Goal: Find specific page/section: Find specific page/section

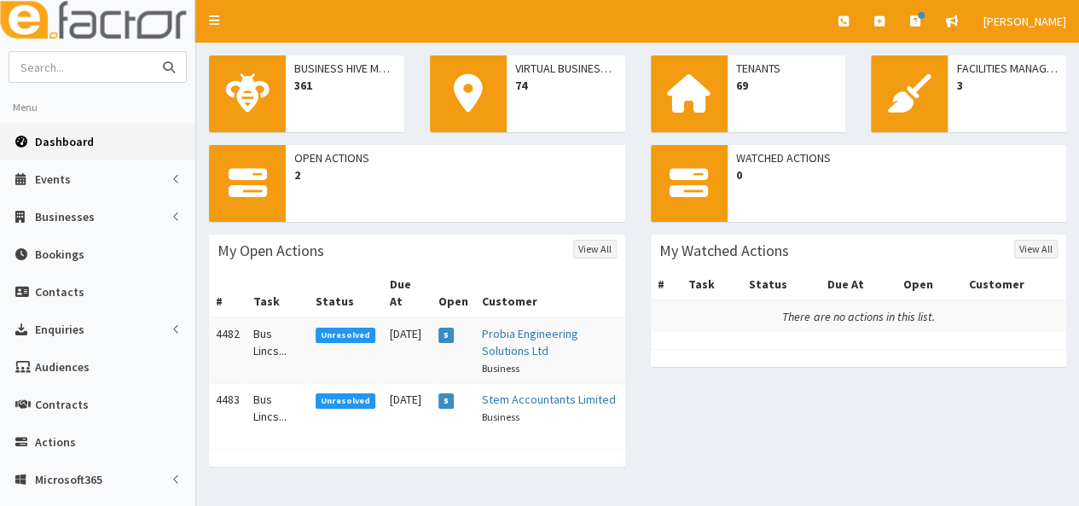
click at [56, 73] on input "text" at bounding box center [80, 67] width 143 height 30
type input "quickline"
click at [152, 52] on button "submit" at bounding box center [169, 67] width 34 height 30
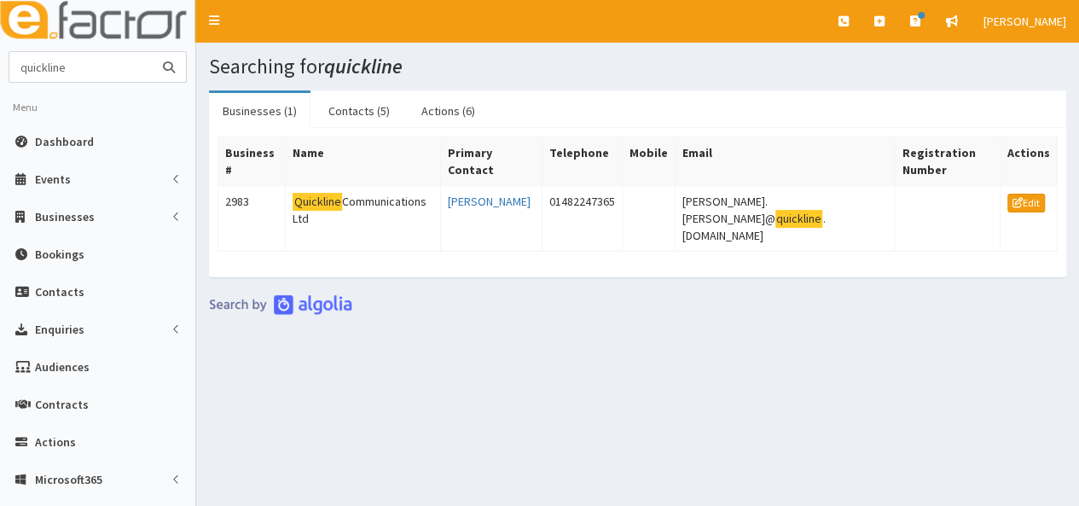
drag, startPoint x: 97, startPoint y: 67, endPoint x: -33, endPoint y: 90, distance: 132.5
click at [0, 90] on html "E Toggle navigation Quick Create Create Business Create Booking" at bounding box center [539, 379] width 1079 height 758
type input "threadgold"
click at [152, 52] on button "submit" at bounding box center [169, 67] width 34 height 30
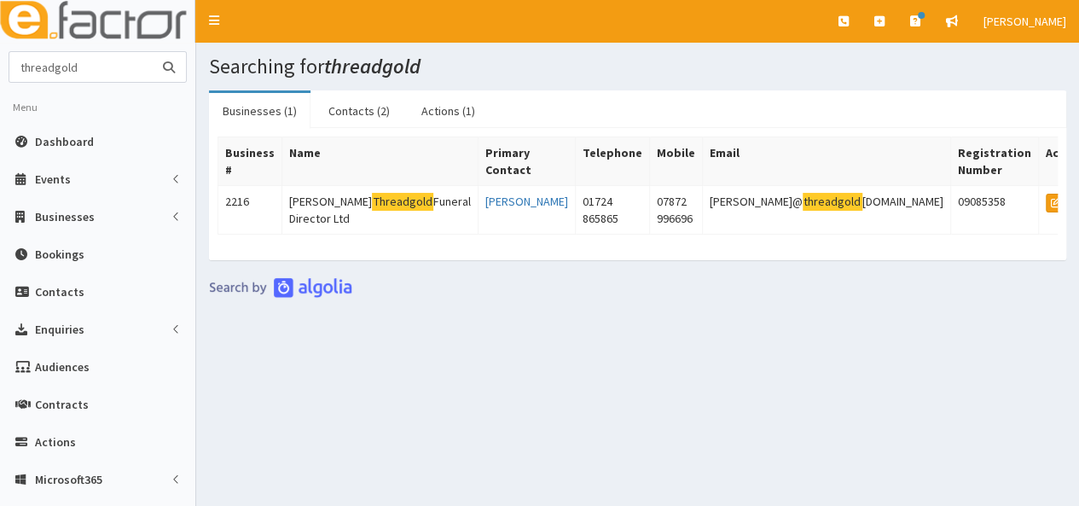
drag, startPoint x: 85, startPoint y: 73, endPoint x: -27, endPoint y: 78, distance: 112.7
click at [0, 78] on html "E Toggle navigation Quick Create Create Business Create Booking" at bounding box center [539, 379] width 1079 height 758
type input "rands"
click at [152, 52] on button "submit" at bounding box center [169, 67] width 34 height 30
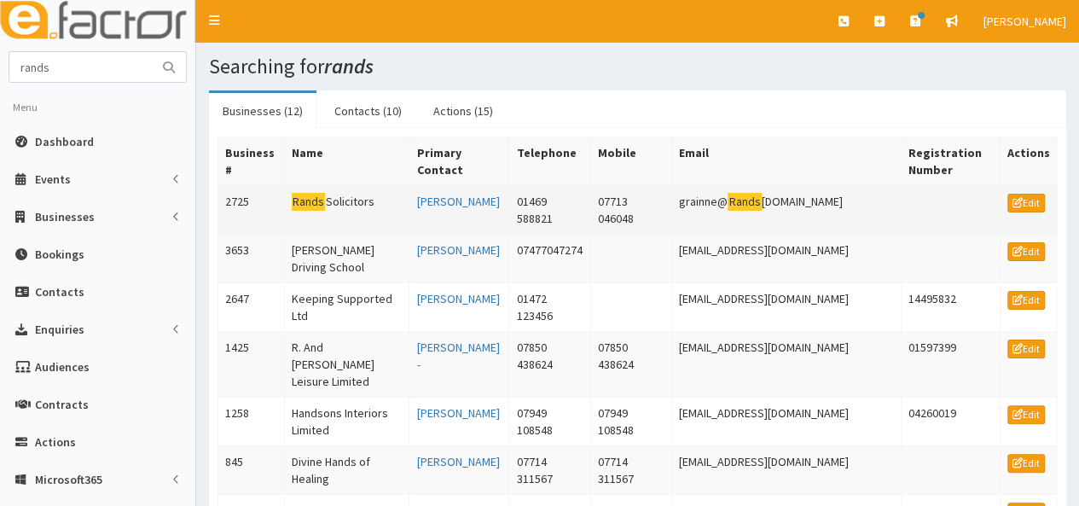
click at [310, 197] on mark "Rands" at bounding box center [309, 202] width 34 height 18
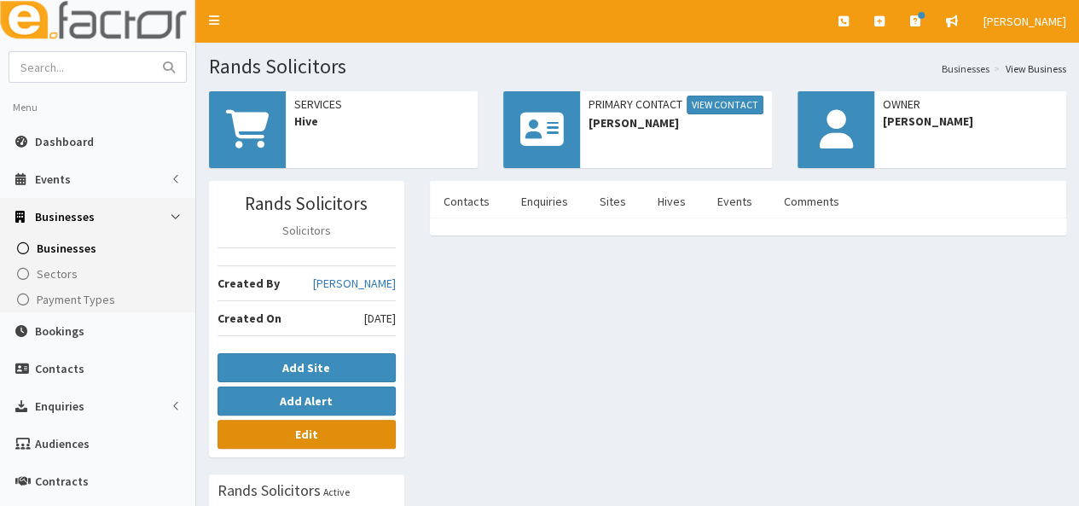
click at [310, 430] on b "Edit" at bounding box center [306, 434] width 23 height 15
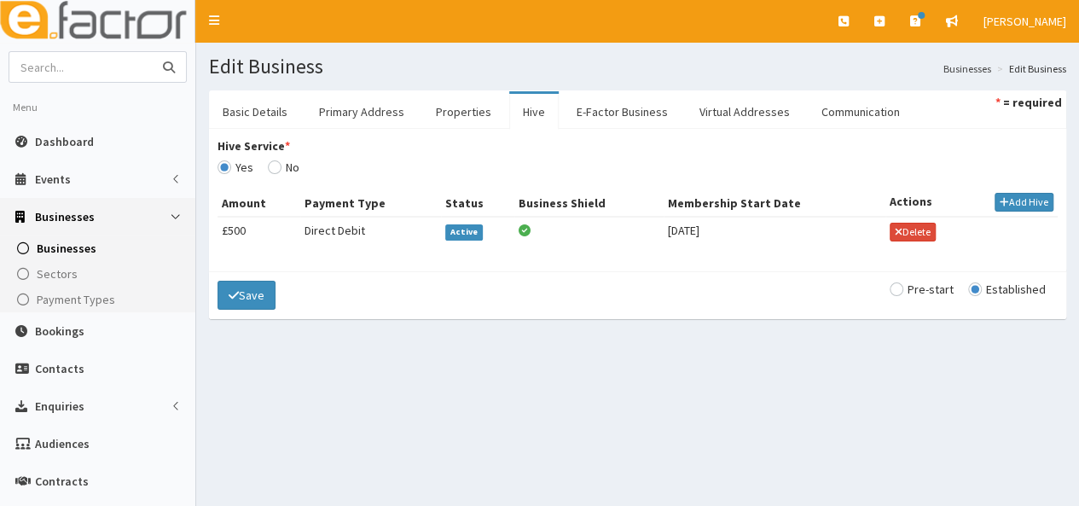
click at [95, 65] on input "text" at bounding box center [80, 67] width 143 height 30
type input "la pro cool"
click at [152, 52] on button "submit" at bounding box center [169, 67] width 34 height 30
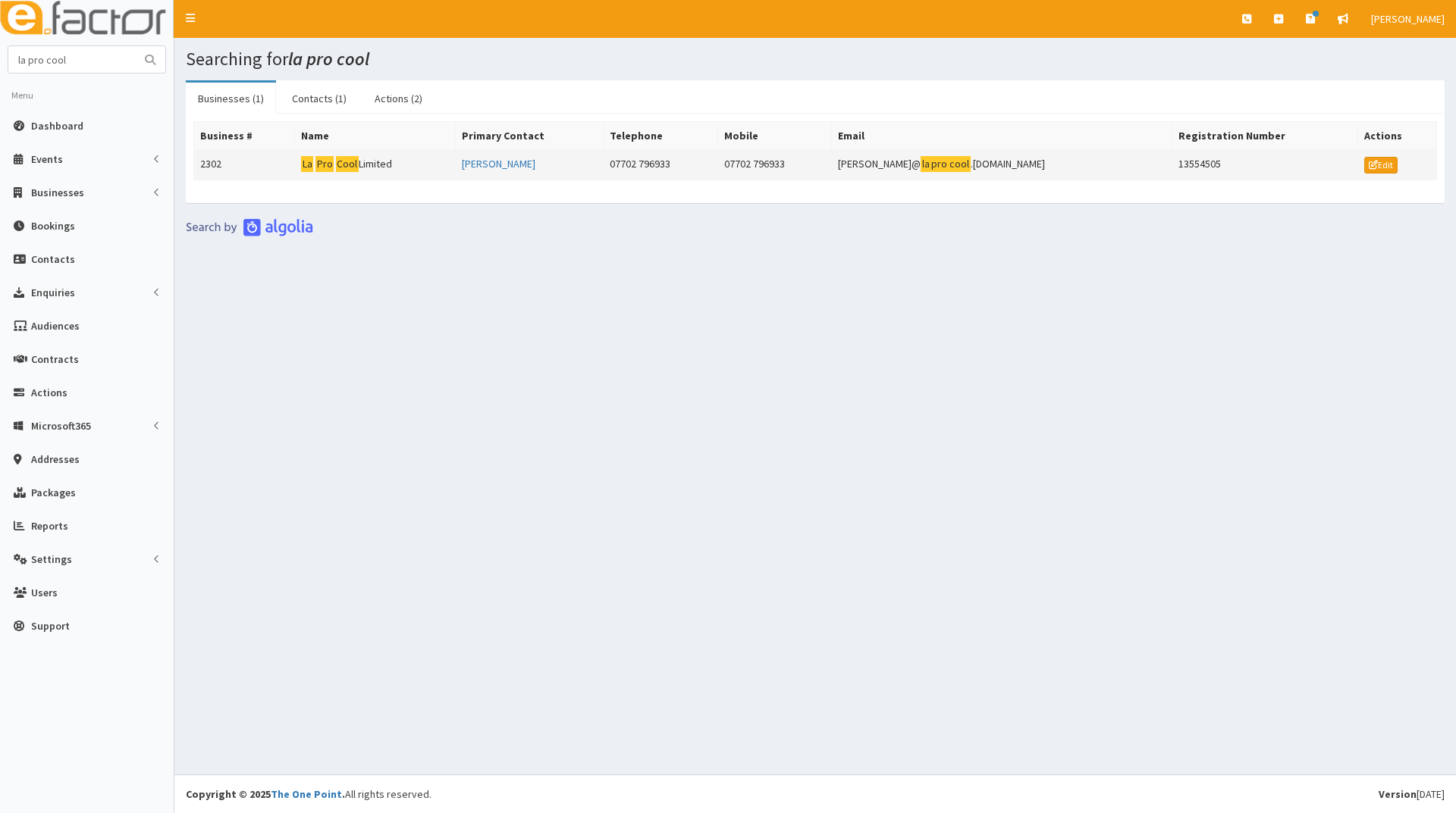
click at [369, 163] on td "La Pro Cool Limited" at bounding box center [375, 165] width 160 height 30
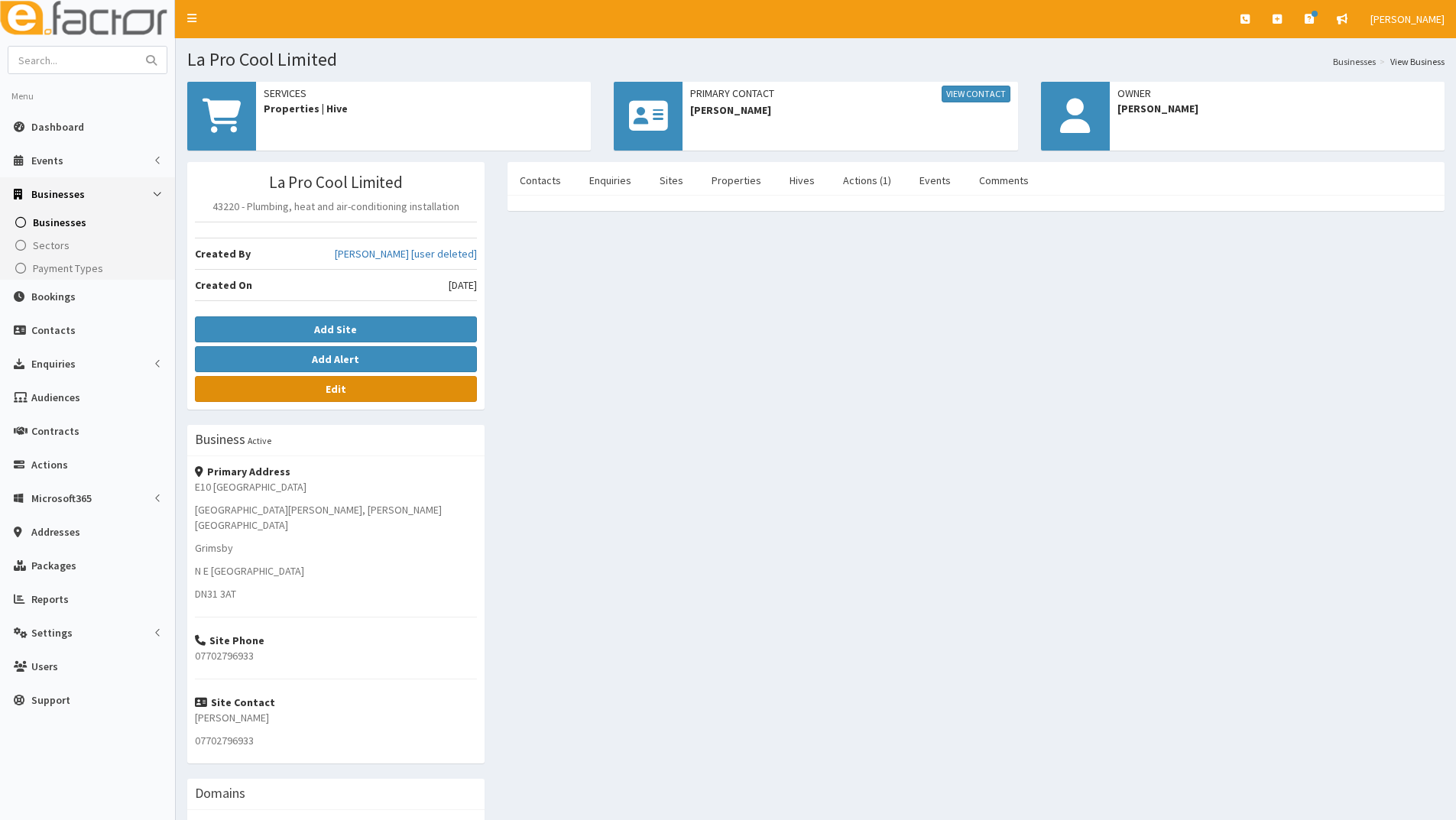
click at [300, 388] on link "Edit" at bounding box center [336, 389] width 282 height 26
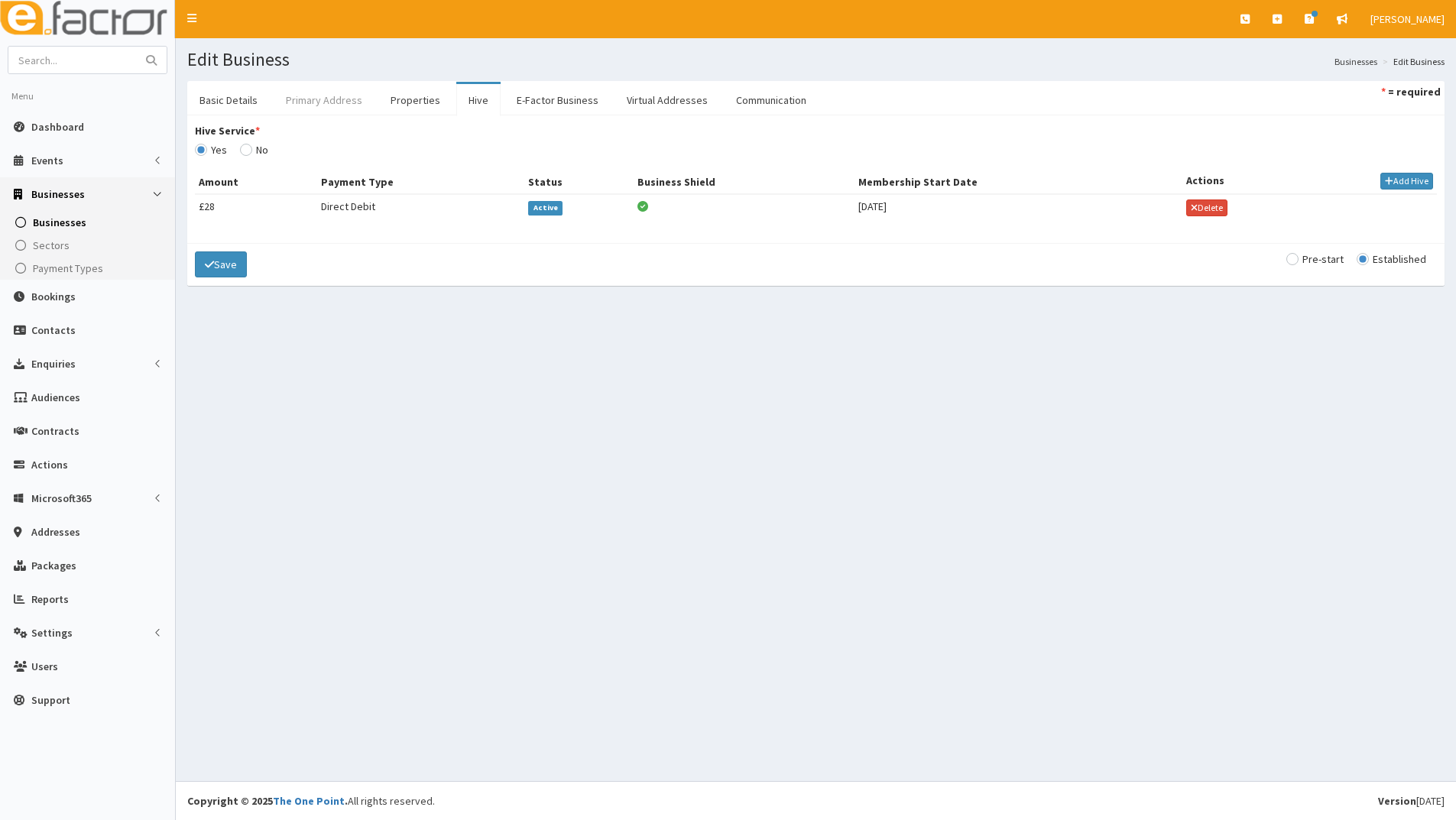
click at [319, 98] on link "Primary Address" at bounding box center [323, 100] width 101 height 32
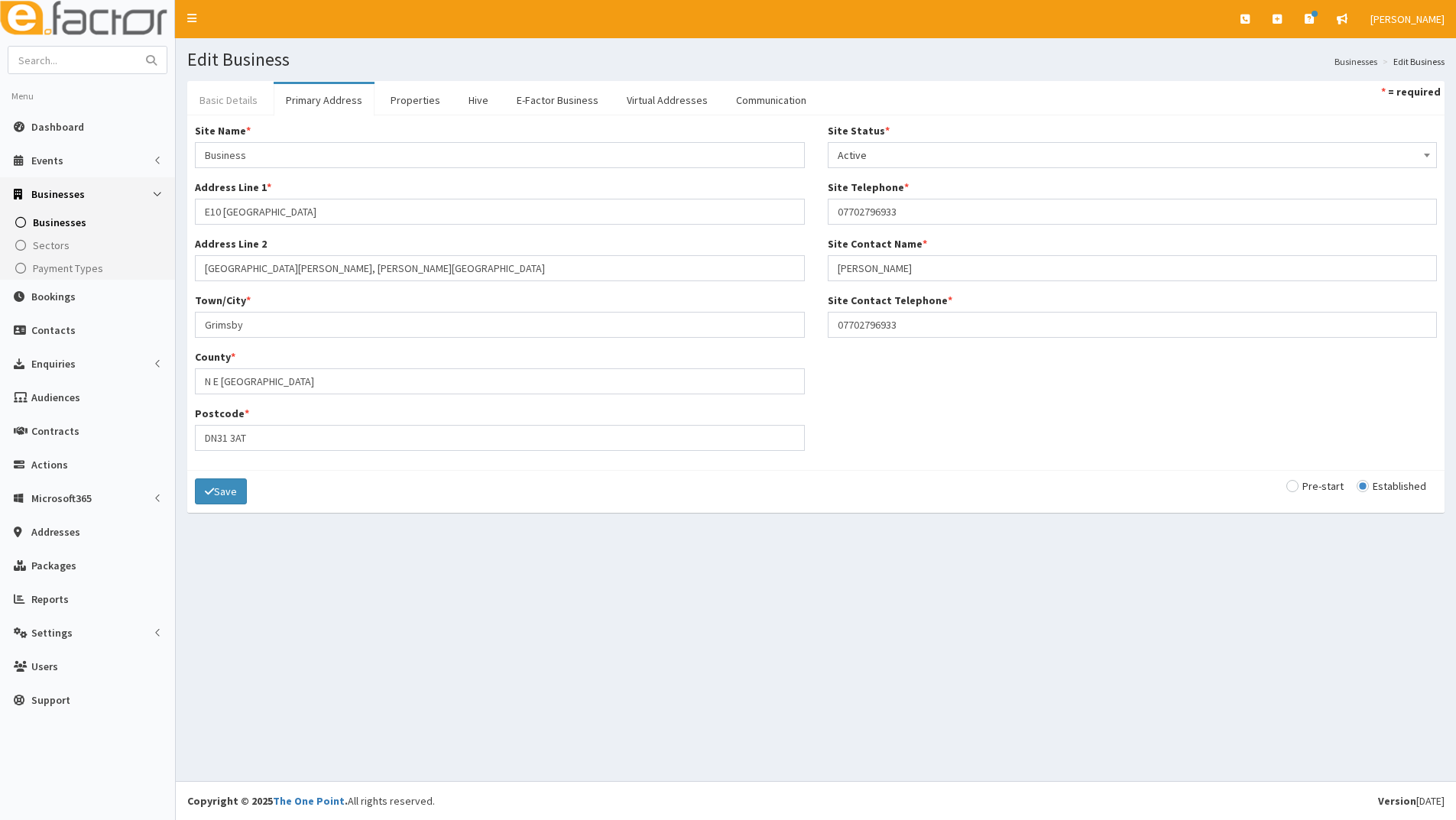
click at [240, 98] on link "Basic Details" at bounding box center [228, 100] width 82 height 32
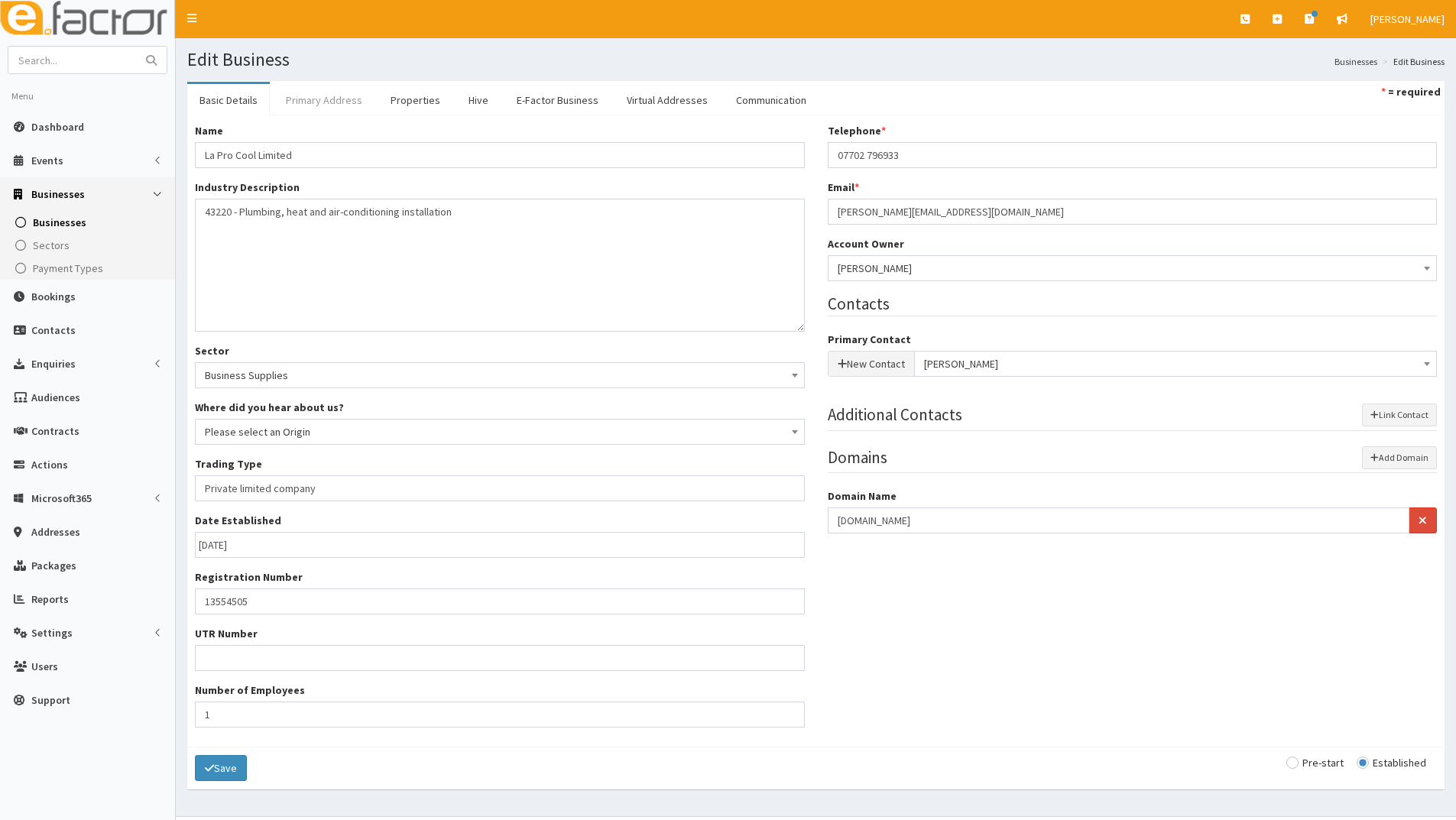
click at [353, 96] on link "Primary Address" at bounding box center [323, 100] width 101 height 32
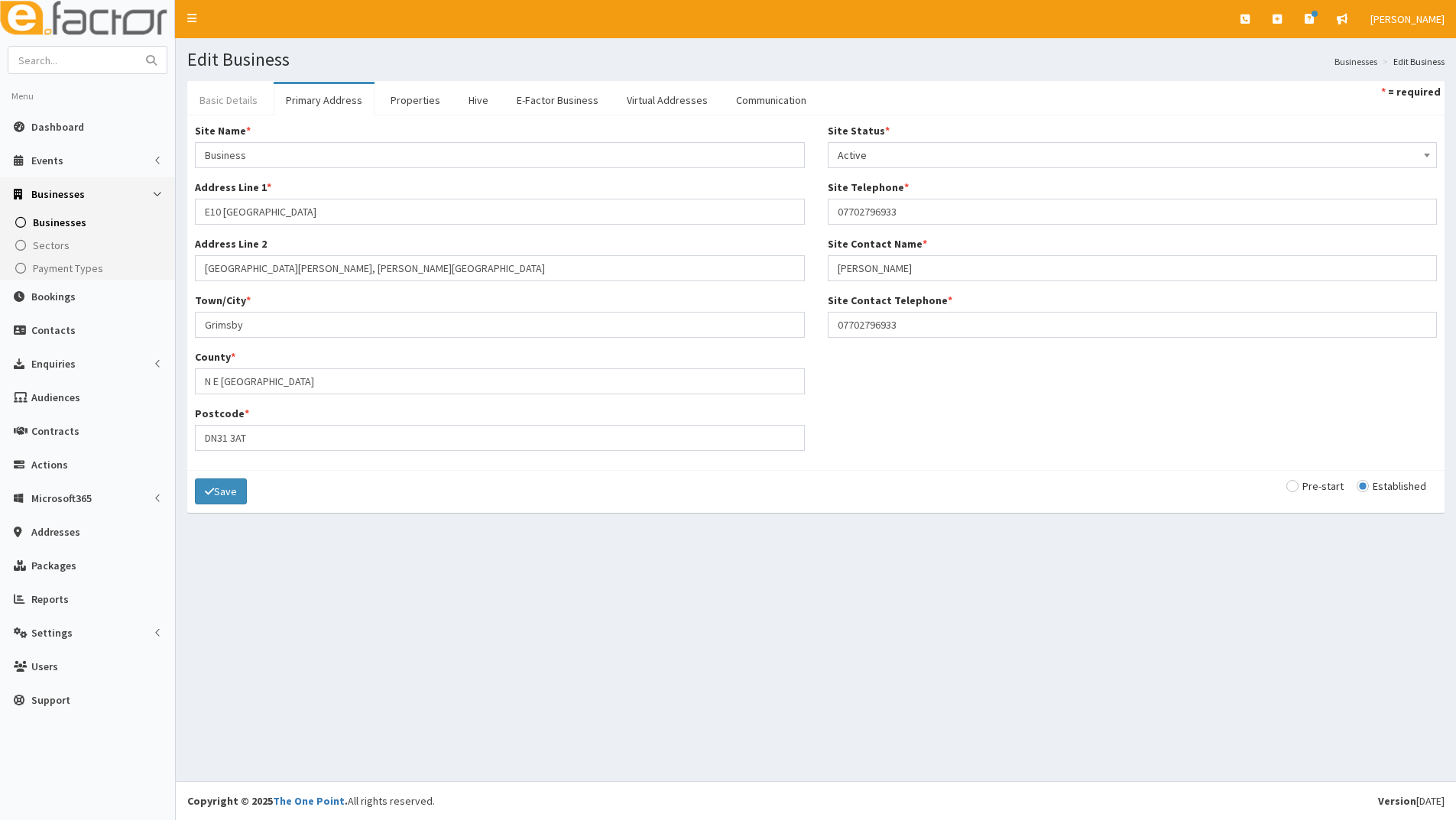
click at [237, 105] on link "Basic Details" at bounding box center [228, 100] width 82 height 32
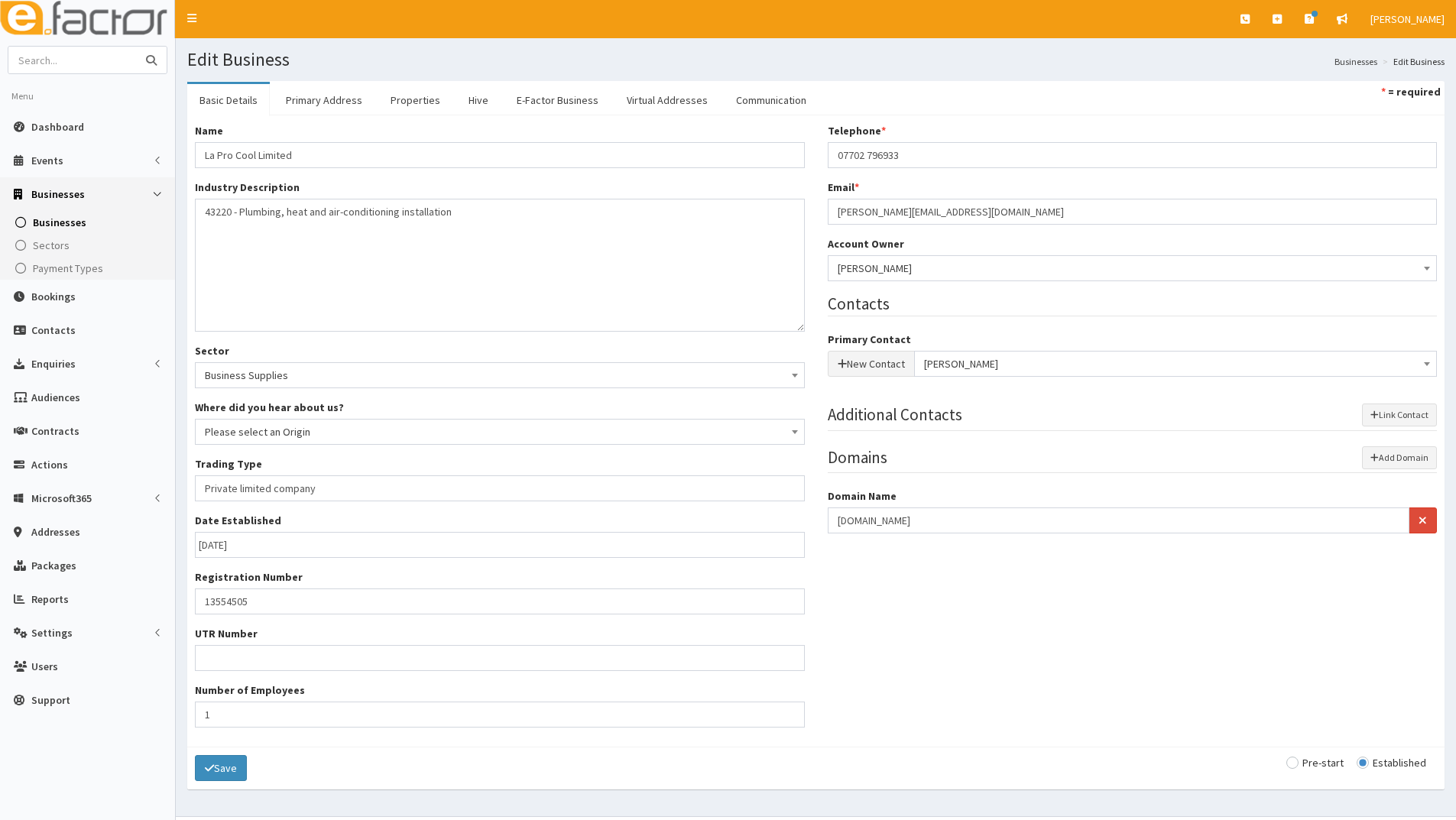
click at [82, 55] on input "text" at bounding box center [72, 60] width 128 height 27
type input "shine more exterior cleaning"
click at [136, 47] on button "submit" at bounding box center [151, 60] width 30 height 27
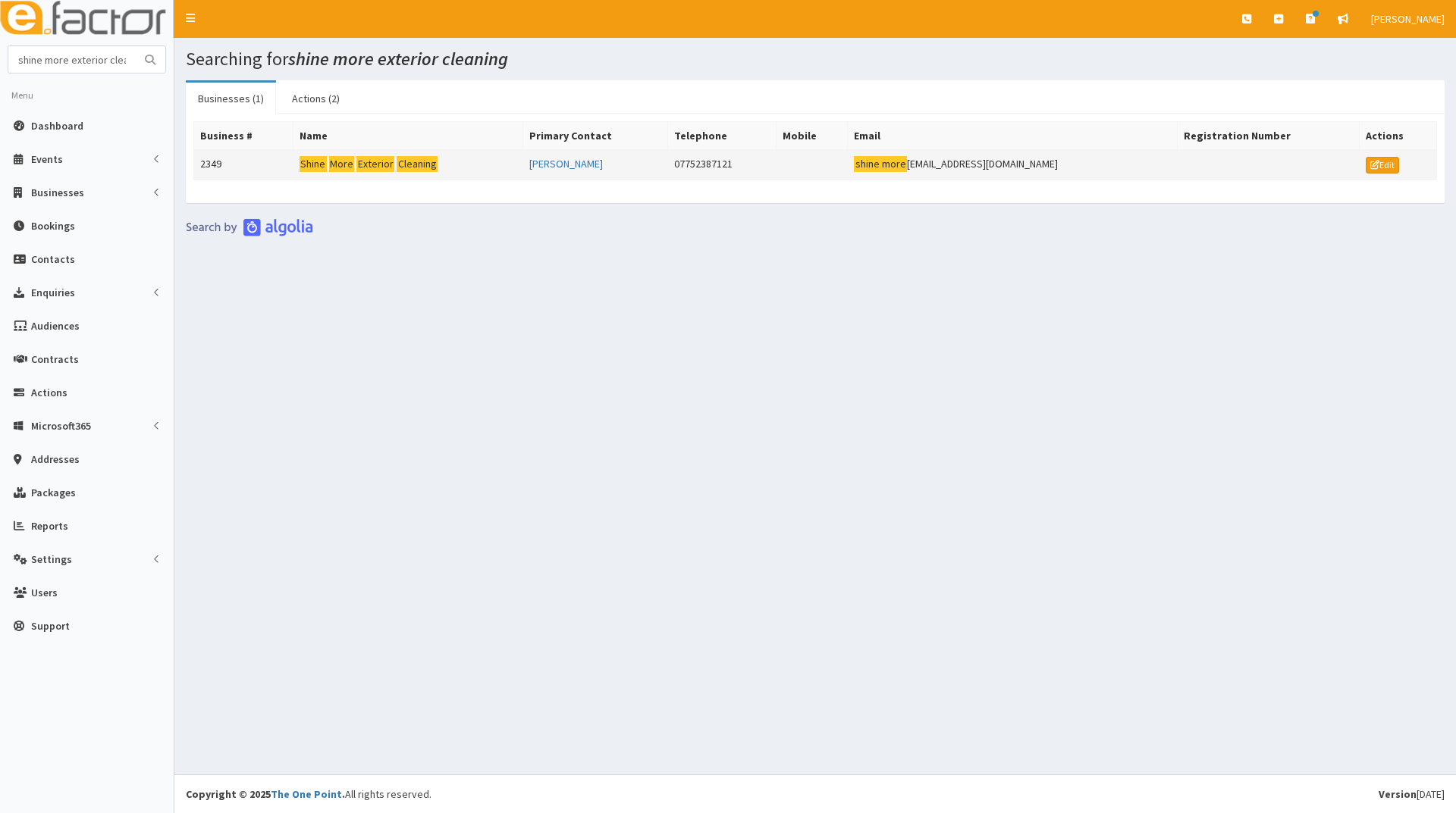
click at [360, 157] on mark "More" at bounding box center [375, 164] width 38 height 16
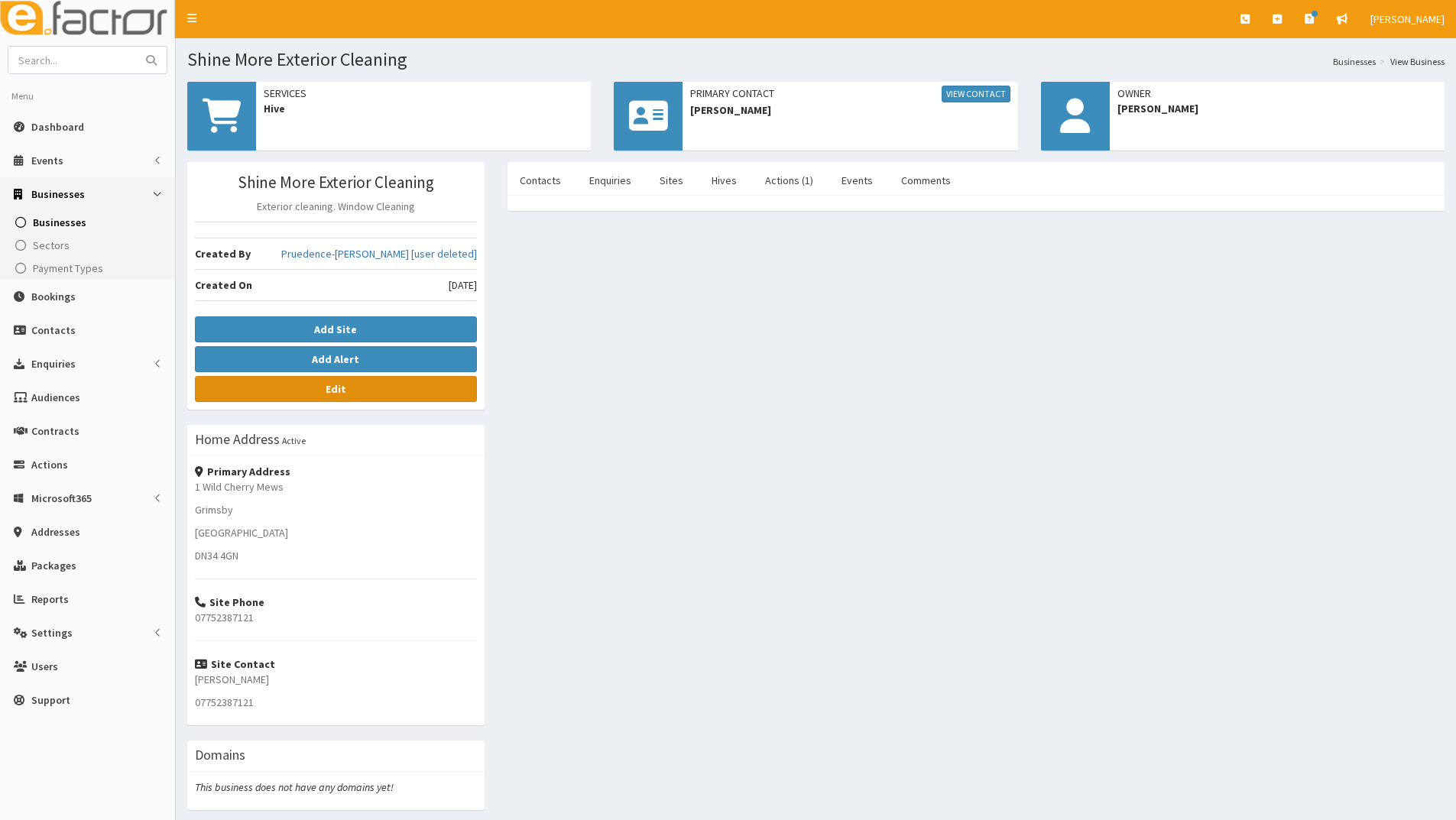
click at [332, 399] on link "Edit" at bounding box center [336, 389] width 282 height 26
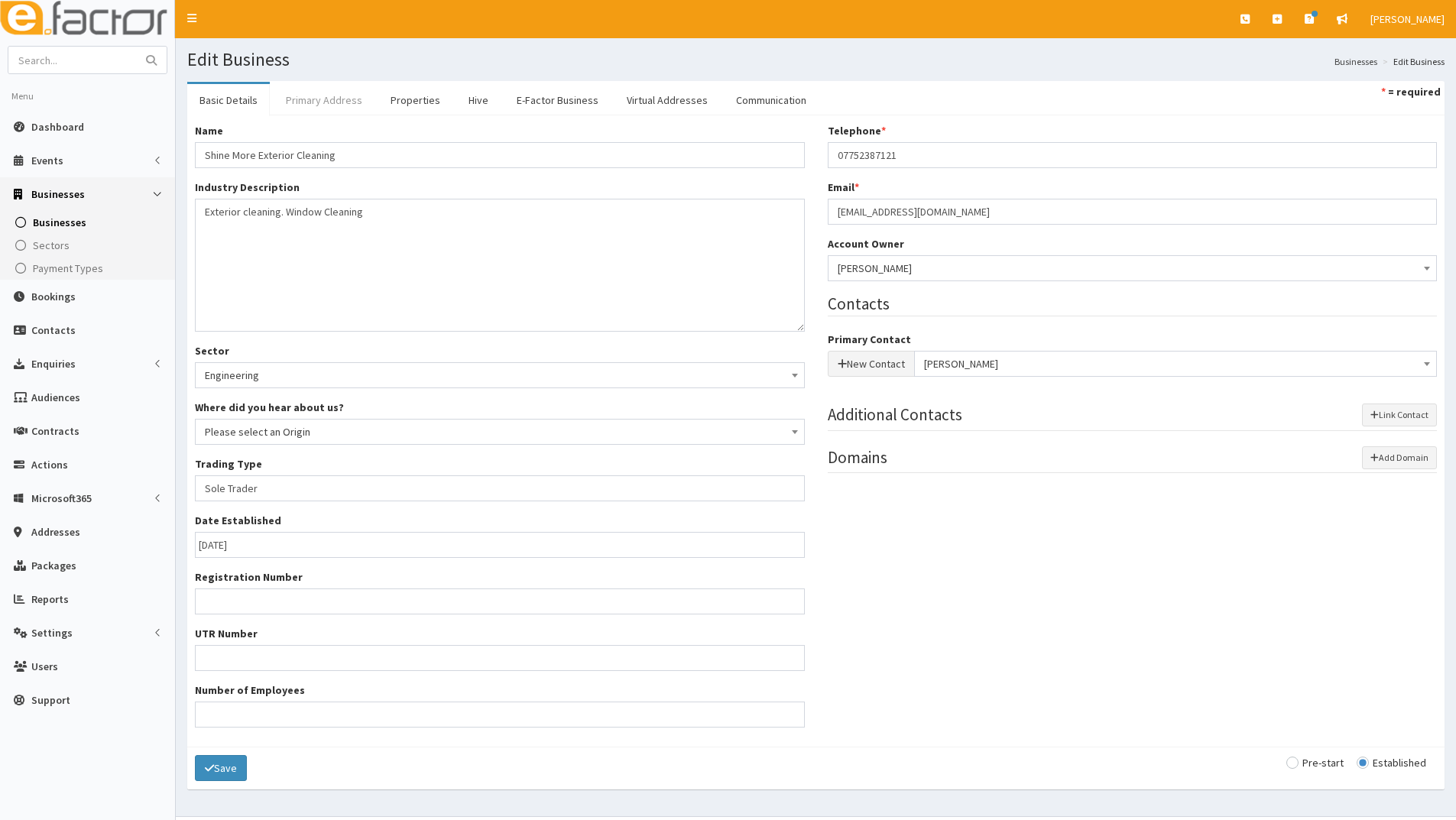
click at [337, 97] on link "Primary Address" at bounding box center [323, 100] width 101 height 32
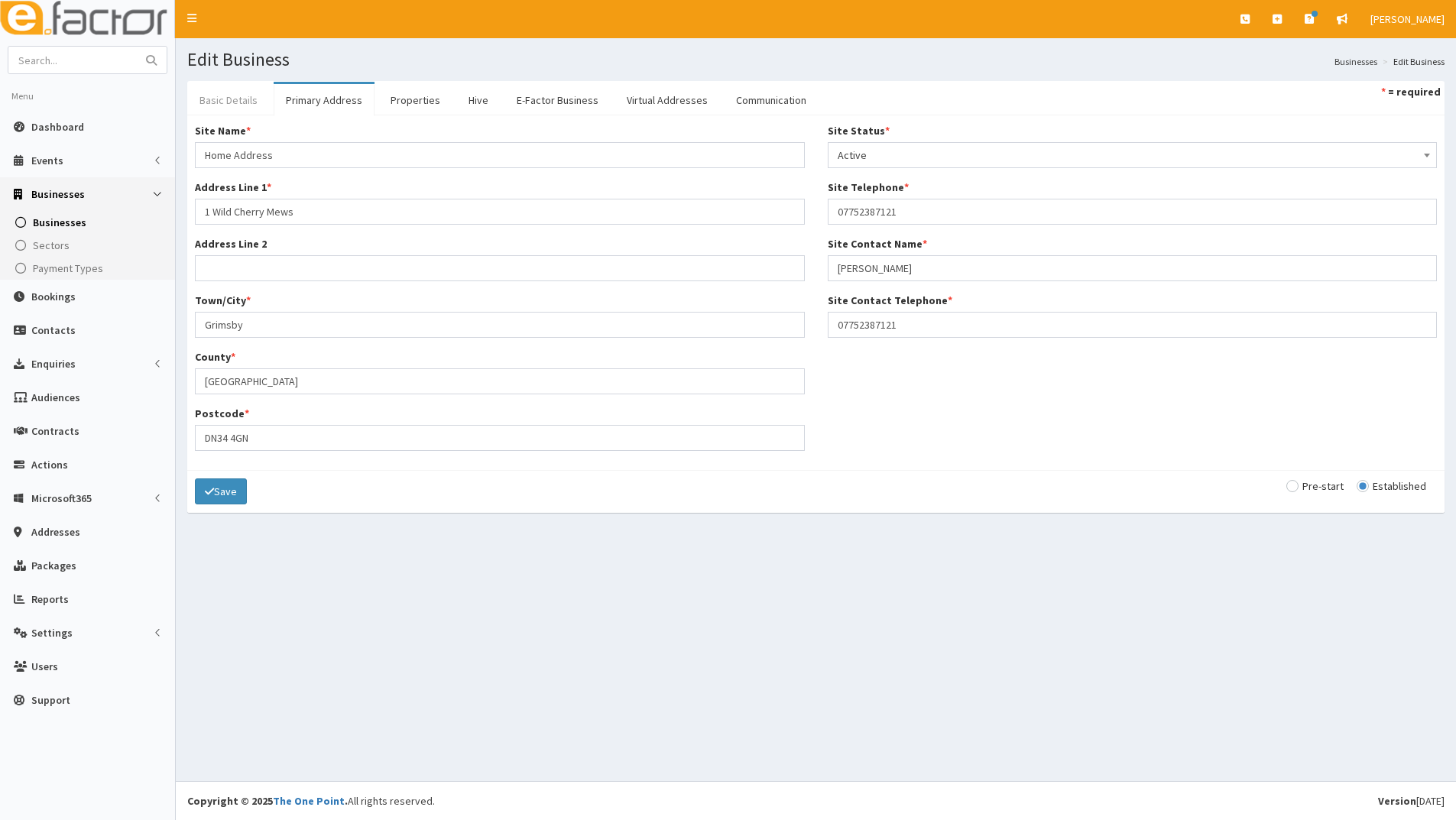
click at [229, 105] on link "Basic Details" at bounding box center [228, 100] width 82 height 32
